Goal: Find specific page/section: Find specific page/section

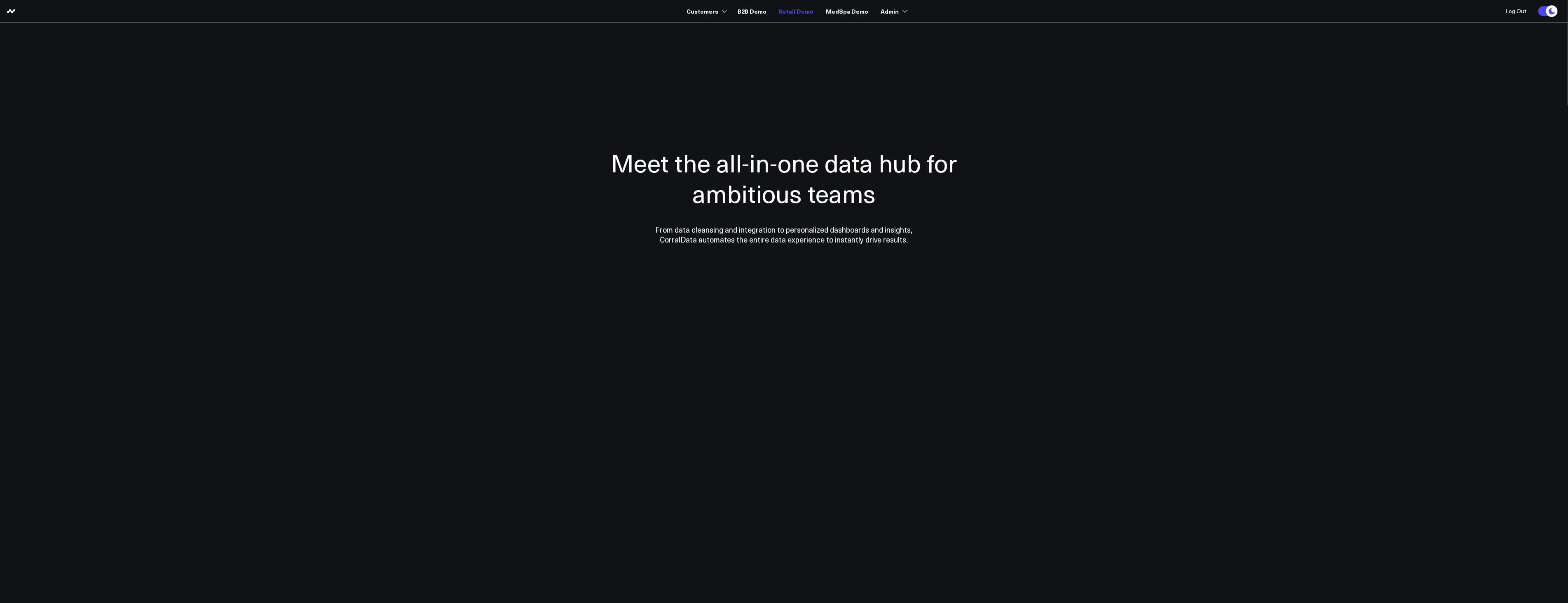
click at [782, 15] on link "Retail Demo" at bounding box center [796, 11] width 35 height 15
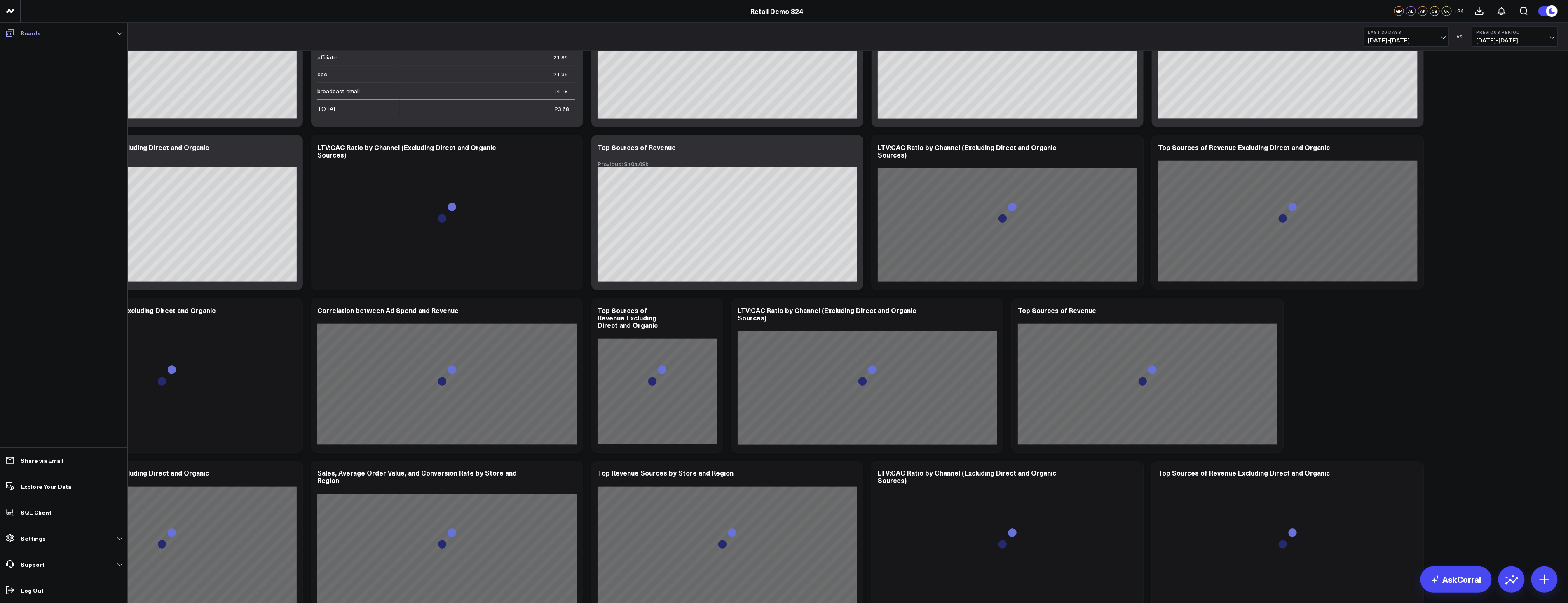
scroll to position [1707, 0]
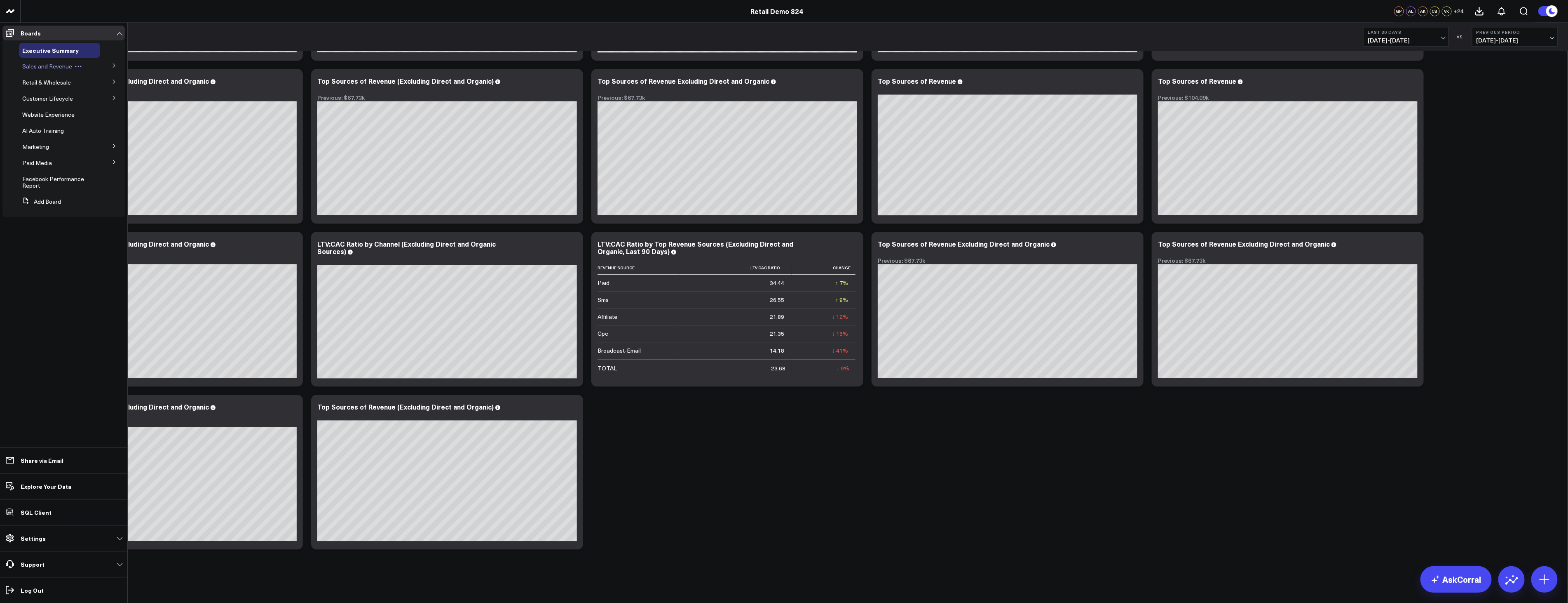
click at [44, 65] on span "Sales and Revenue" at bounding box center [47, 66] width 50 height 8
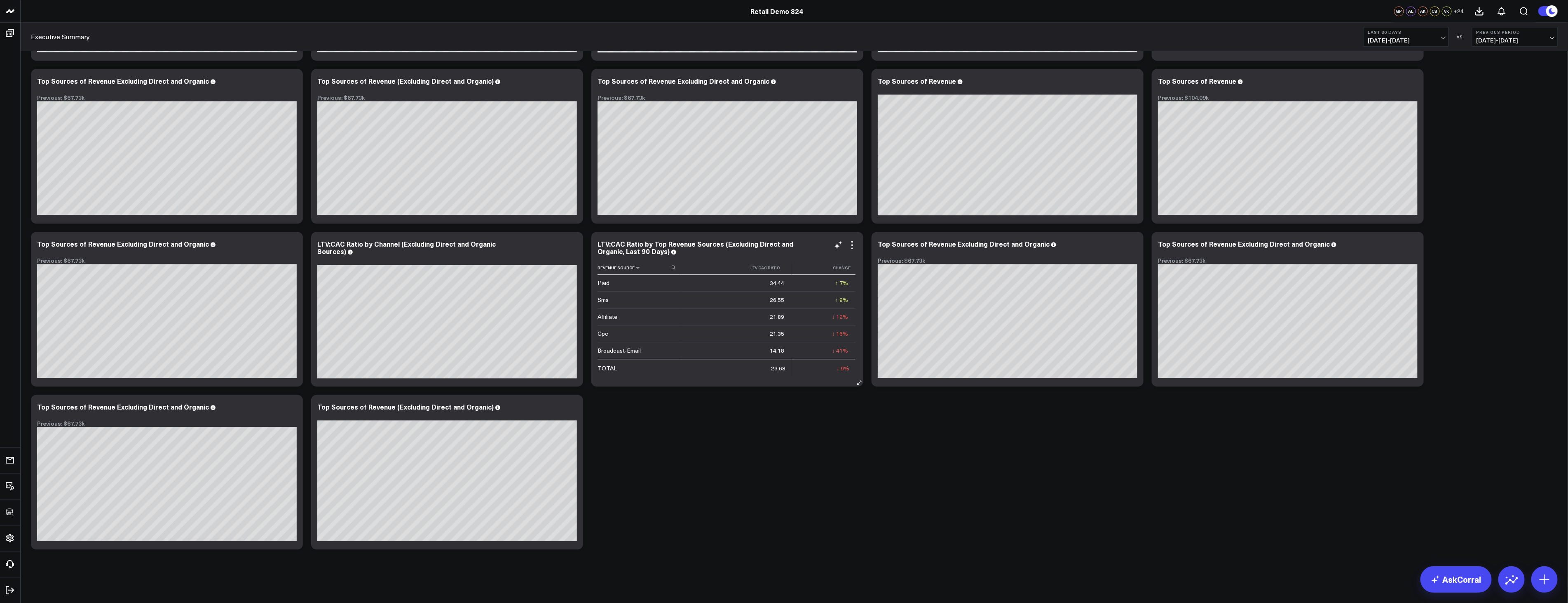
click at [674, 269] on icon at bounding box center [674, 267] width 4 height 4
click at [644, 267] on input at bounding box center [638, 267] width 80 height 15
